Goal: Information Seeking & Learning: Learn about a topic

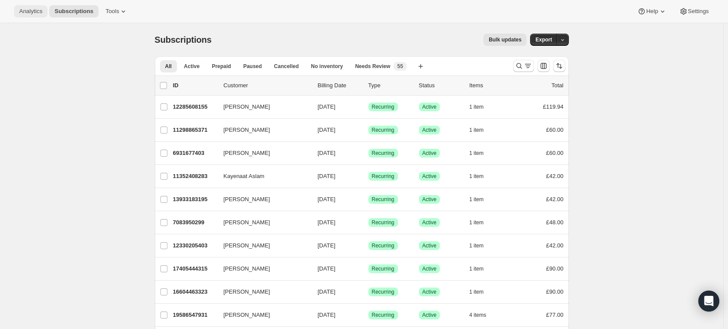
click at [31, 8] on span "Analytics" at bounding box center [30, 11] width 23 height 7
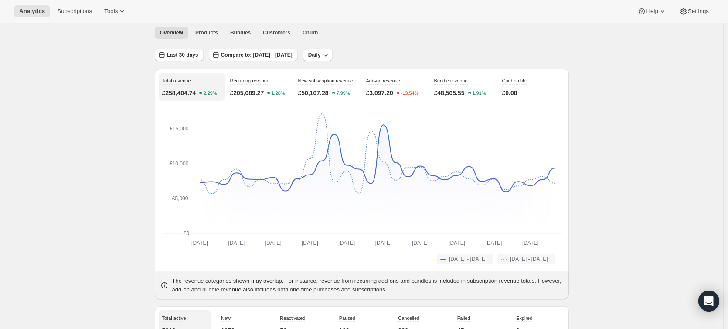
scroll to position [44, 0]
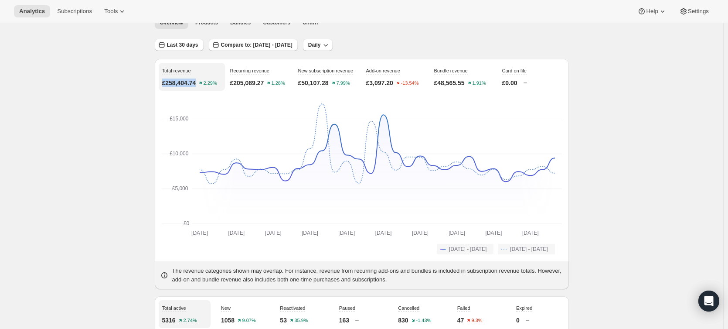
drag, startPoint x: 201, startPoint y: 84, endPoint x: 160, endPoint y: 87, distance: 41.1
click at [160, 87] on div "Total revenue £258,404.74 2.29% Recurring revenue £205,089.27 1.28% New subscri…" at bounding box center [362, 174] width 414 height 230
copy p "£258,404.74"
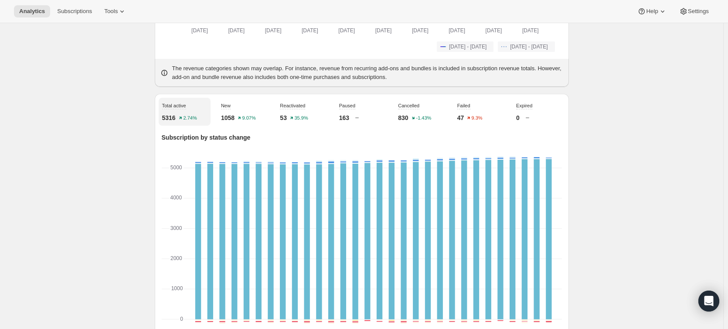
scroll to position [262, 0]
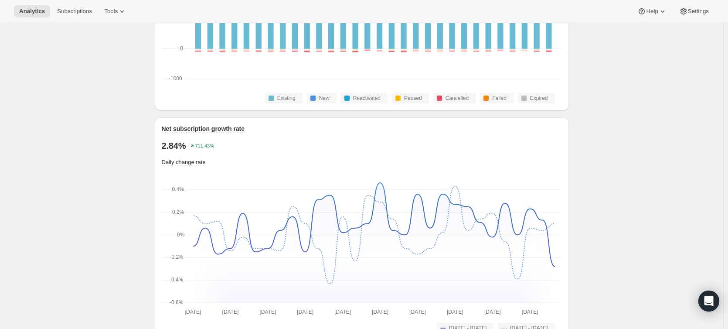
scroll to position [523, 0]
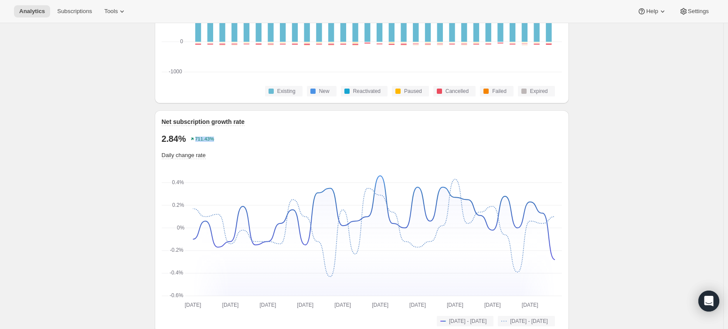
drag, startPoint x: 222, startPoint y: 138, endPoint x: 191, endPoint y: 139, distance: 30.5
click at [191, 139] on div "2.84% 711.43%" at bounding box center [362, 138] width 400 height 10
click at [125, 141] on div "Analytics. This page is ready Analytics Overview Products Bundles Customers Chu…" at bounding box center [362, 227] width 724 height 1455
drag, startPoint x: 222, startPoint y: 136, endPoint x: 157, endPoint y: 139, distance: 65.1
click at [157, 139] on div "Net subscription growth rate 2.84% 711.43% Daily change rate [DATE] [DATE] [DAT…" at bounding box center [362, 221] width 414 height 223
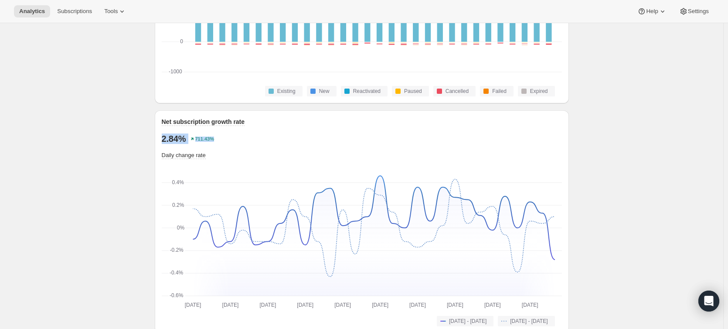
copy div "2.84% 711.43%"
click at [96, 124] on div "Analytics. This page is ready Analytics Overview Products Bundles Customers Chu…" at bounding box center [362, 227] width 724 height 1455
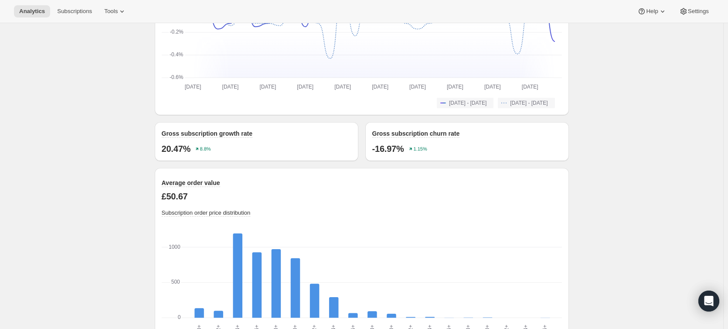
drag, startPoint x: 198, startPoint y: 191, endPoint x: 201, endPoint y: 195, distance: 5.5
click at [199, 194] on p "£50.67" at bounding box center [362, 196] width 400 height 10
drag, startPoint x: 170, startPoint y: 196, endPoint x: 152, endPoint y: 195, distance: 17.5
click at [152, 195] on div "Total revenue £258,404.74 2.29% Recurring revenue £205,089.27 1.28% New subscri…" at bounding box center [358, 34] width 421 height 1375
copy p "£50.67"
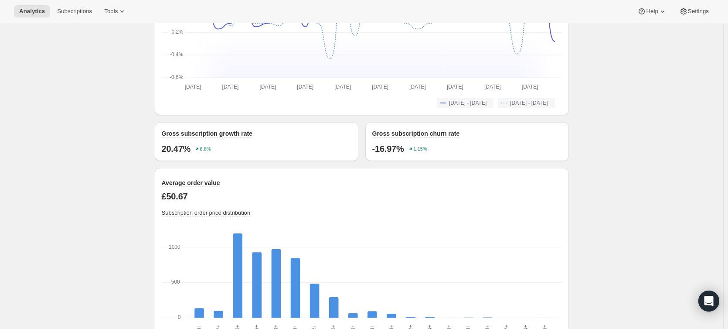
click at [119, 155] on div "Analytics. This page is ready Analytics Overview Products Bundles Customers Chu…" at bounding box center [362, 9] width 724 height 1455
drag, startPoint x: 195, startPoint y: 151, endPoint x: 152, endPoint y: 148, distance: 42.4
click at [152, 148] on div "Total revenue £258,404.74 2.29% Recurring revenue £205,089.27 1.28% New subscri…" at bounding box center [358, 34] width 421 height 1375
copy p "20.47%"
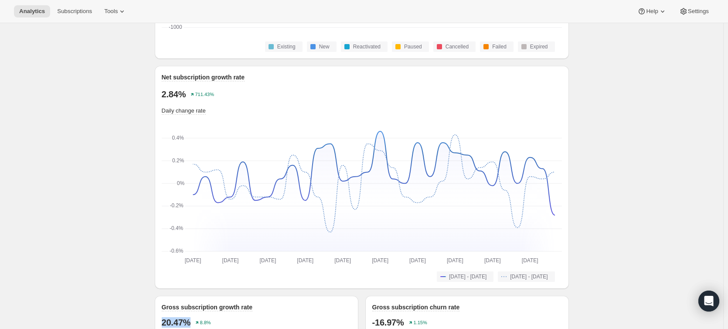
scroll to position [567, 0]
